Goal: Unclear: Unclear

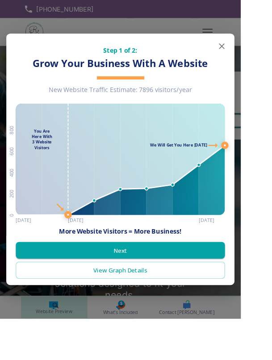
click at [256, 58] on icon "button" at bounding box center [250, 52] width 11 height 11
